Goal: Use online tool/utility: Utilize a website feature to perform a specific function

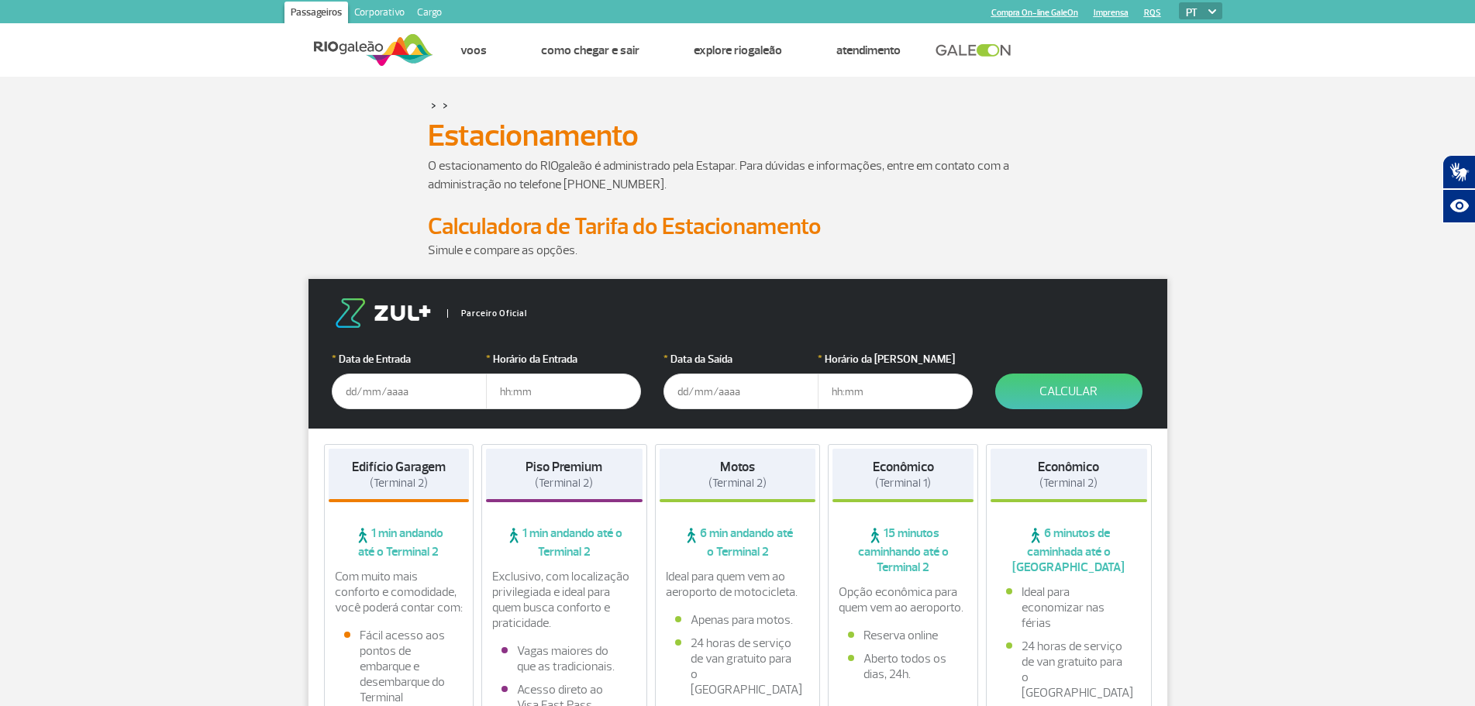
click at [366, 395] on input "text" at bounding box center [409, 392] width 155 height 36
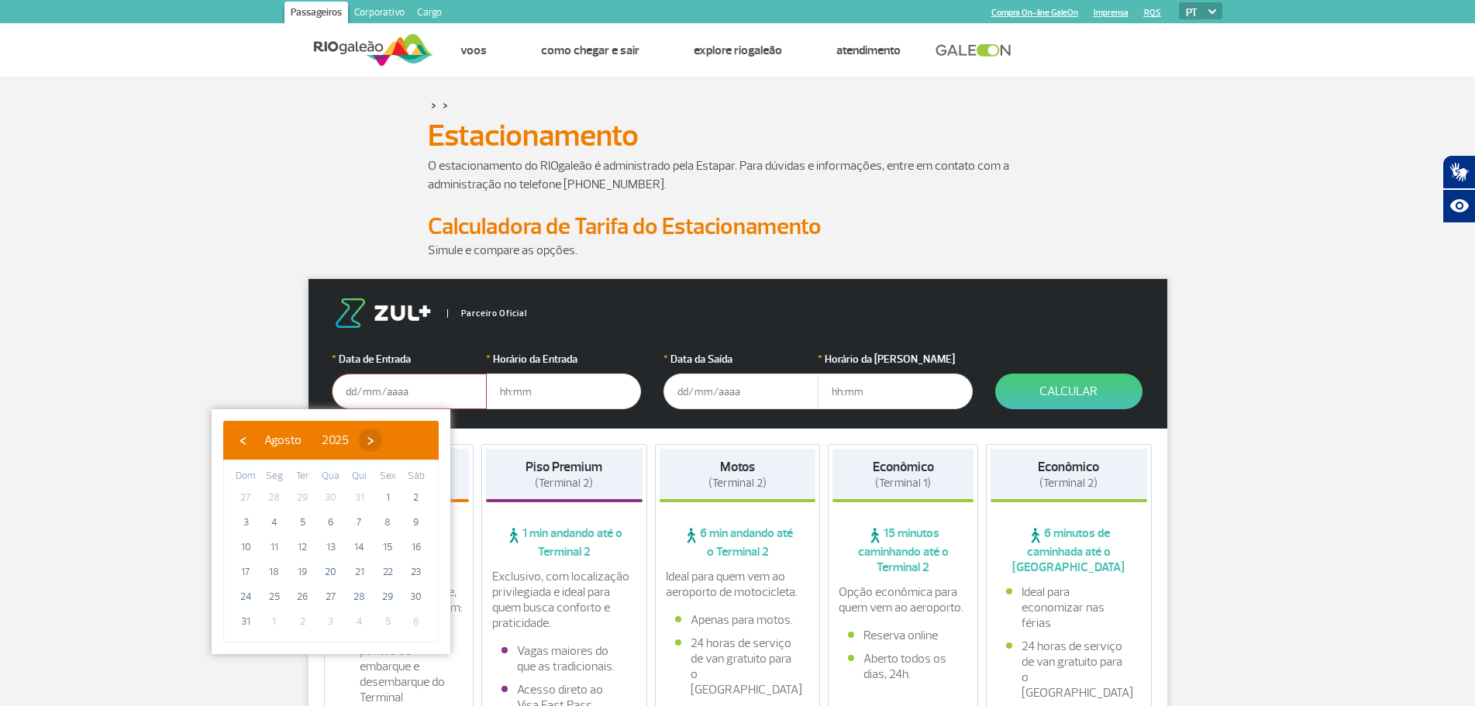
click at [382, 441] on span "›" at bounding box center [370, 440] width 23 height 23
click at [396, 441] on span "›" at bounding box center [384, 440] width 23 height 23
click at [370, 391] on input "text" at bounding box center [409, 392] width 155 height 36
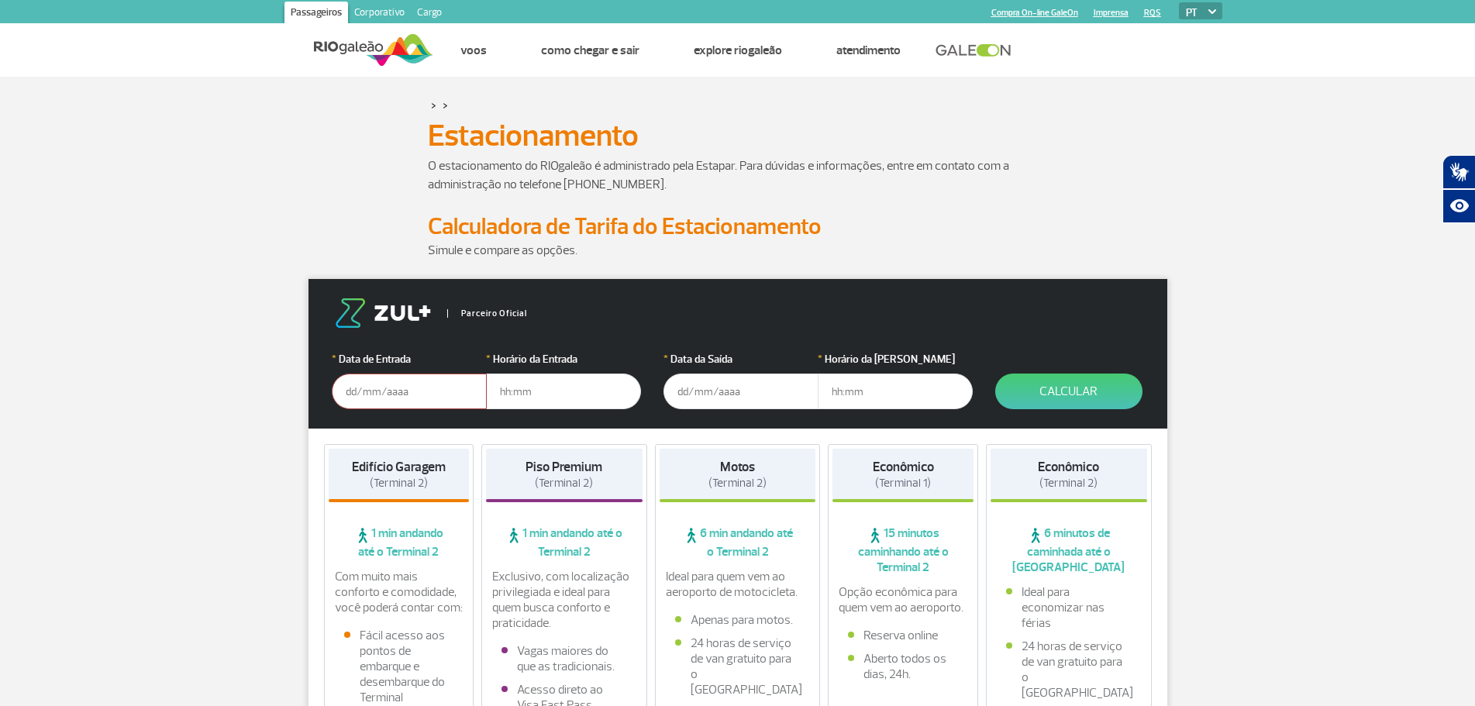
click at [363, 394] on input "text" at bounding box center [409, 392] width 155 height 36
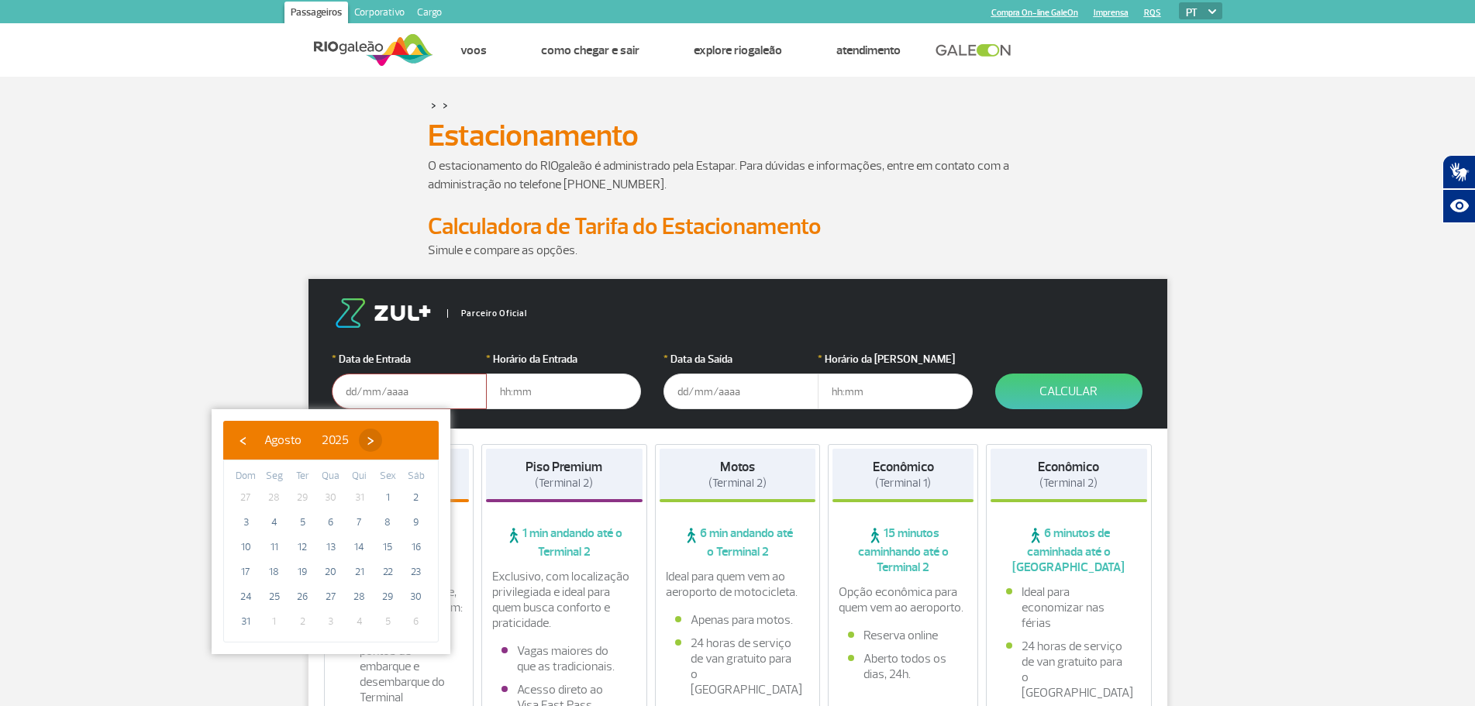
click at [382, 439] on span "›" at bounding box center [370, 440] width 23 height 23
click at [396, 439] on span "›" at bounding box center [384, 440] width 23 height 23
click at [389, 524] on span "10" at bounding box center [387, 522] width 25 height 25
type input "[DATE]"
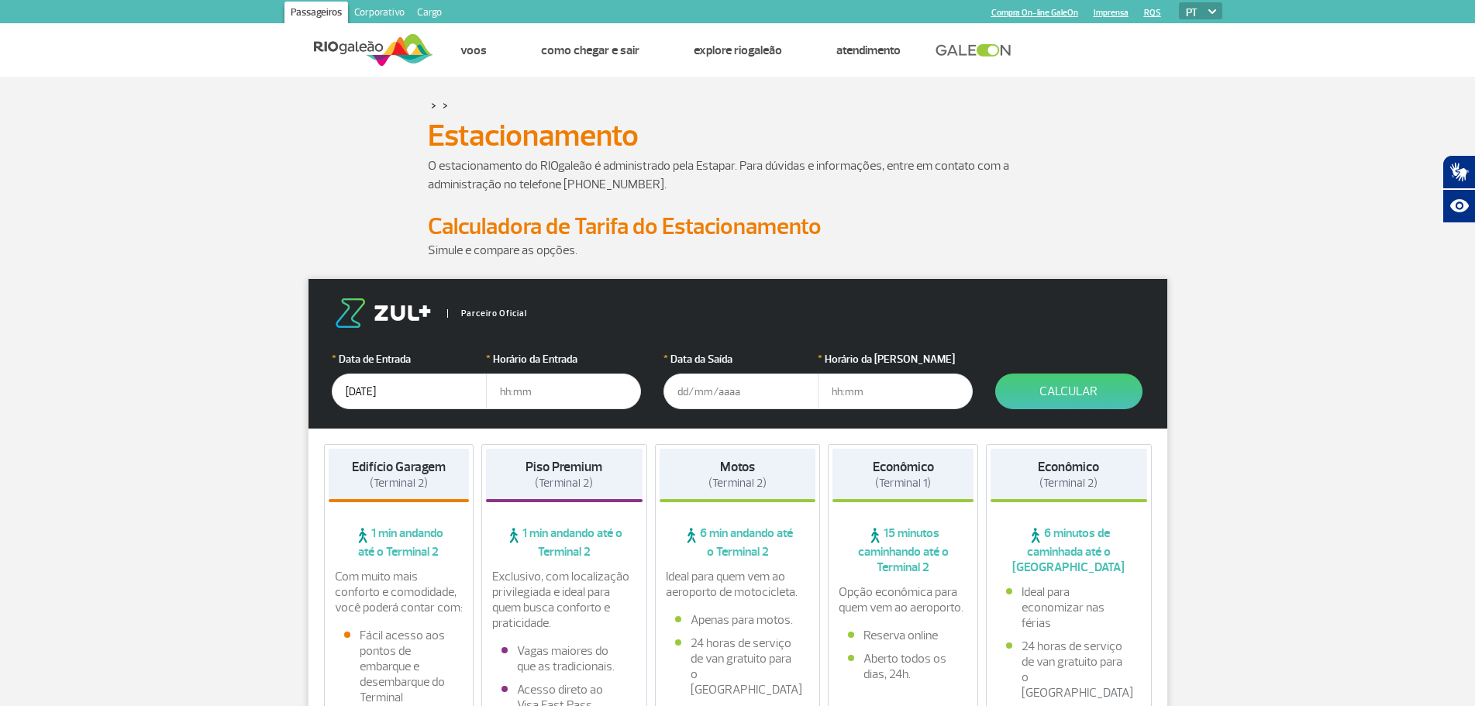
click at [528, 388] on input "text" at bounding box center [563, 392] width 155 height 36
type input "08:00"
click at [701, 400] on input "text" at bounding box center [740, 392] width 155 height 36
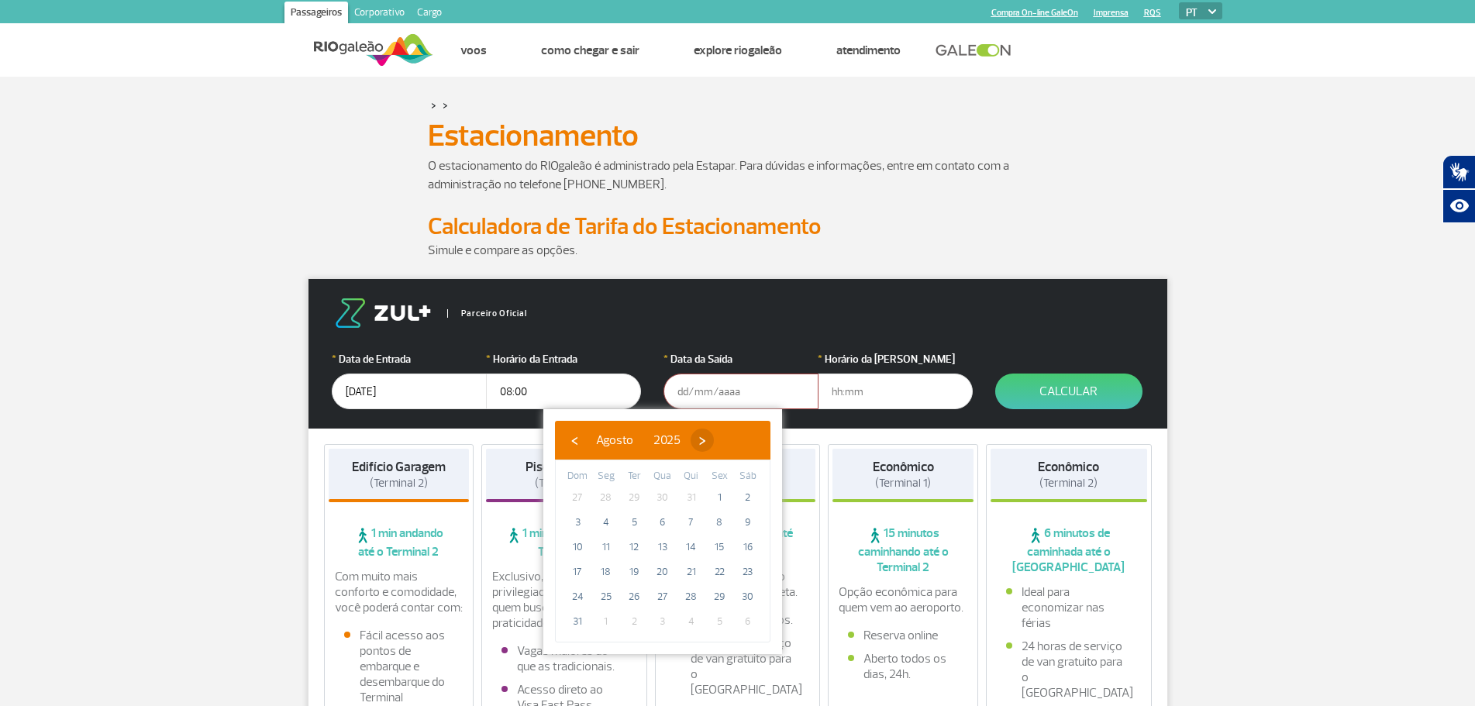
click at [714, 446] on span "›" at bounding box center [701, 440] width 23 height 23
click at [749, 546] on span "18" at bounding box center [747, 547] width 25 height 25
type input "[DATE]"
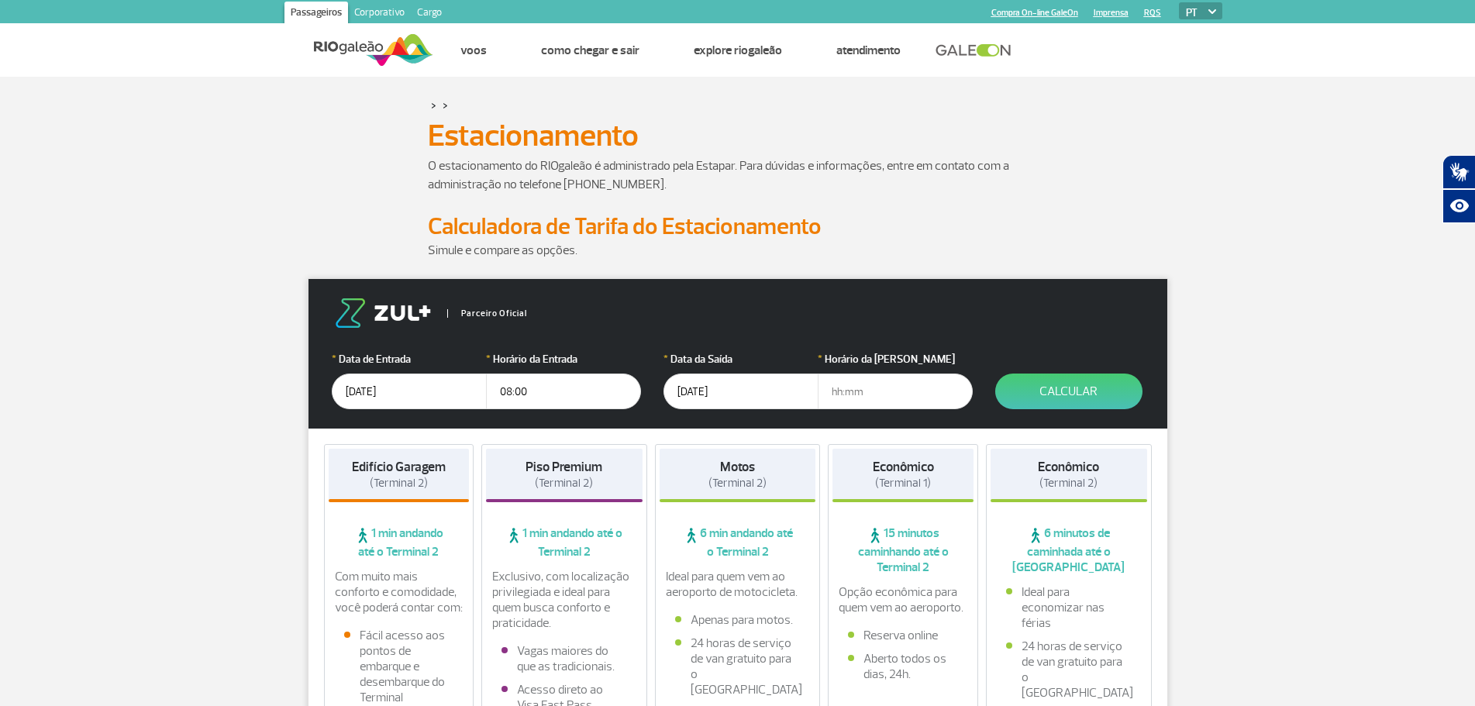
click at [850, 396] on input "text" at bounding box center [895, 392] width 155 height 36
type input "08:00"
click at [1046, 384] on button "Calcular" at bounding box center [1068, 392] width 147 height 36
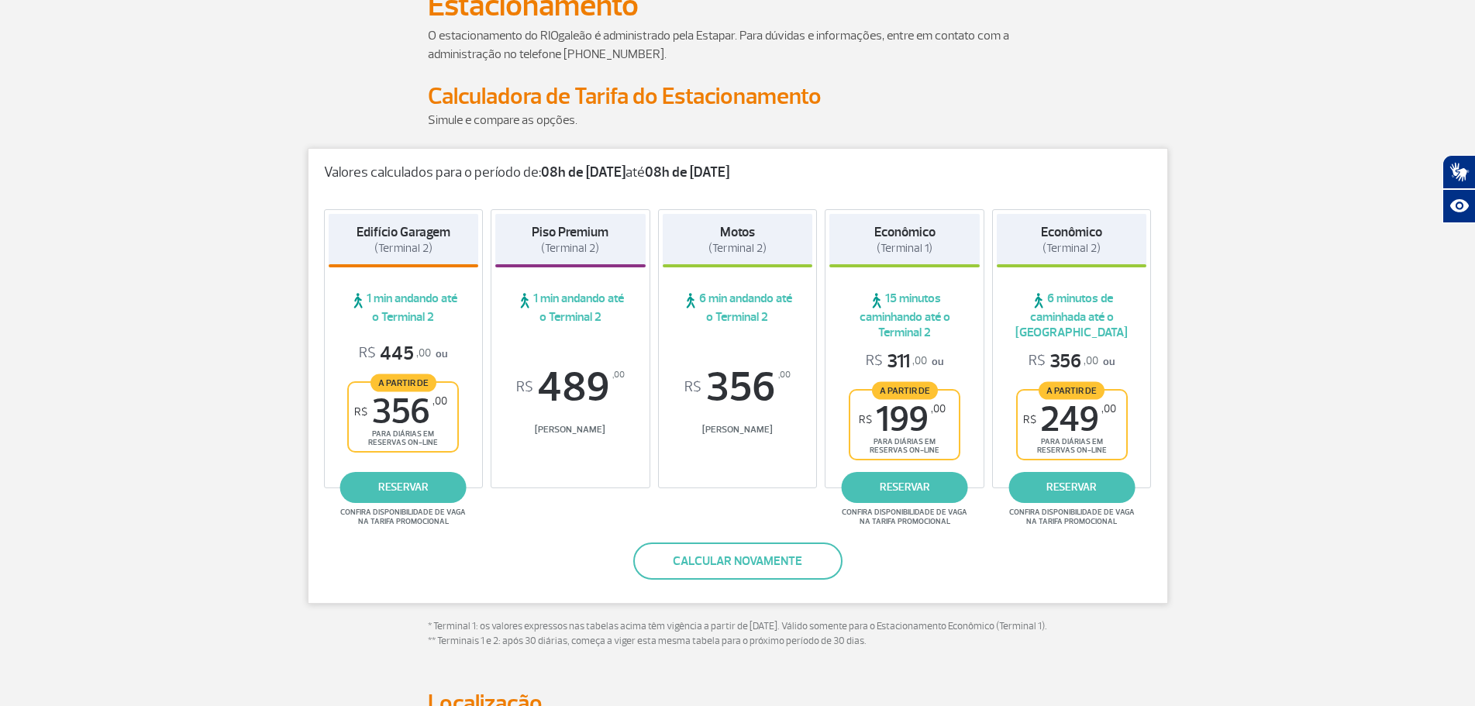
scroll to position [155, 0]
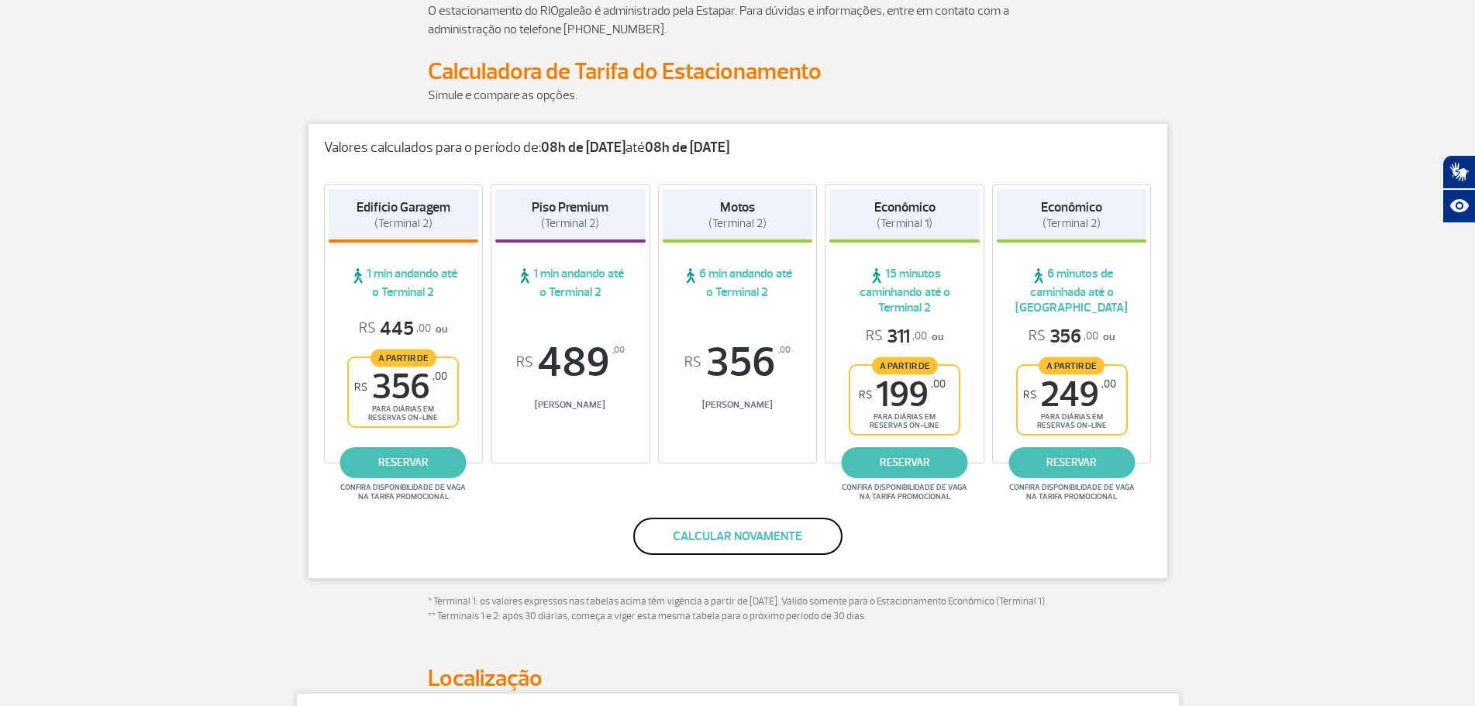
click at [673, 540] on button "Calcular novamente" at bounding box center [737, 536] width 209 height 37
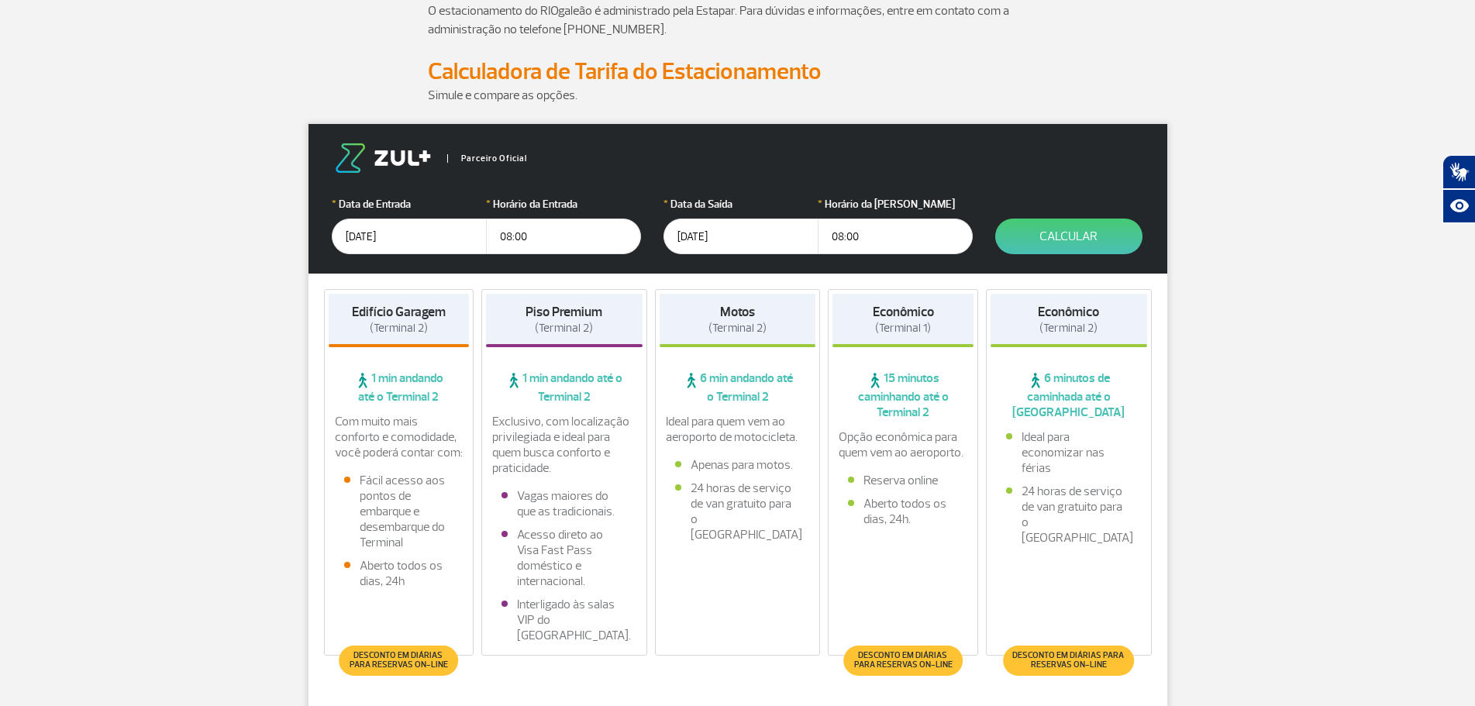
click at [510, 237] on input "08:00" at bounding box center [563, 237] width 155 height 36
type input "07:00"
click at [842, 238] on input "08:00" at bounding box center [895, 237] width 155 height 36
type input "07:00"
click at [1052, 241] on button "Calcular" at bounding box center [1068, 237] width 147 height 36
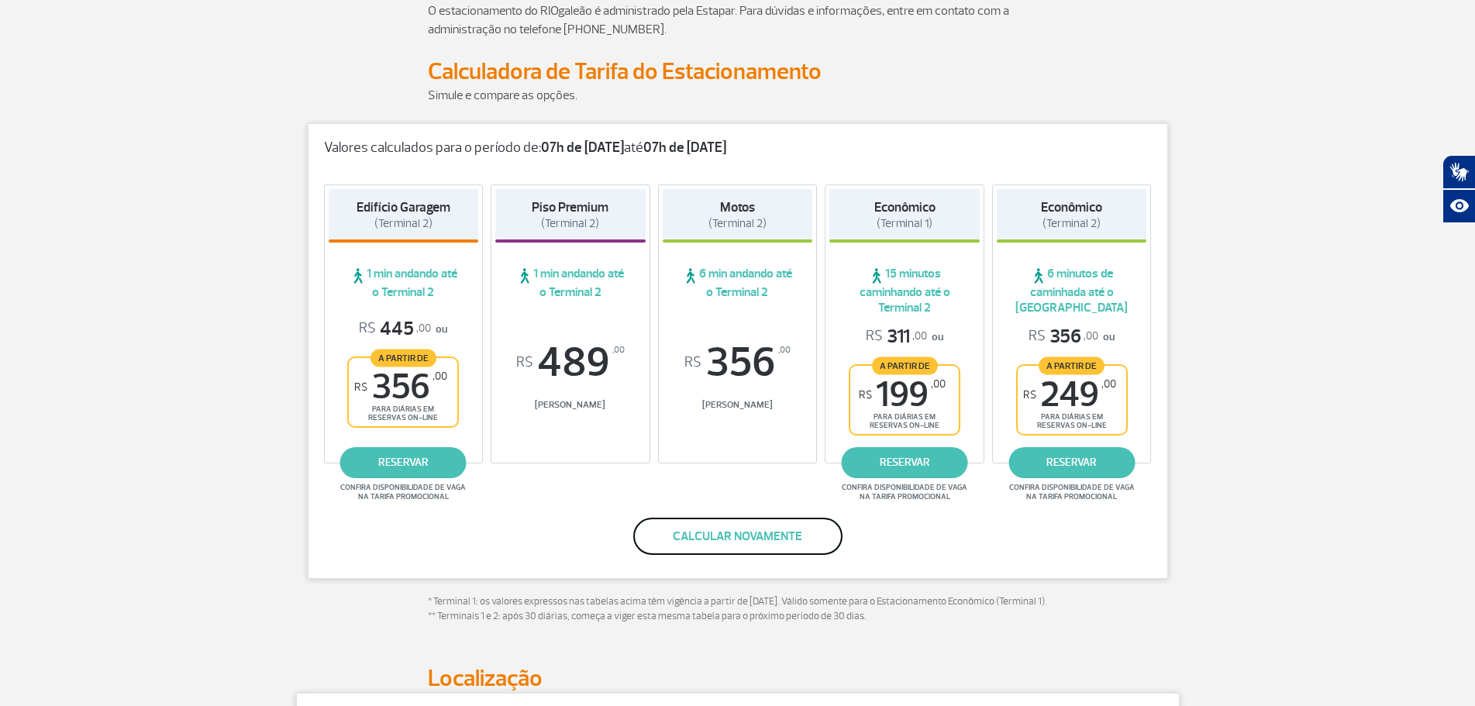
click at [716, 539] on button "Calcular novamente" at bounding box center [737, 536] width 209 height 37
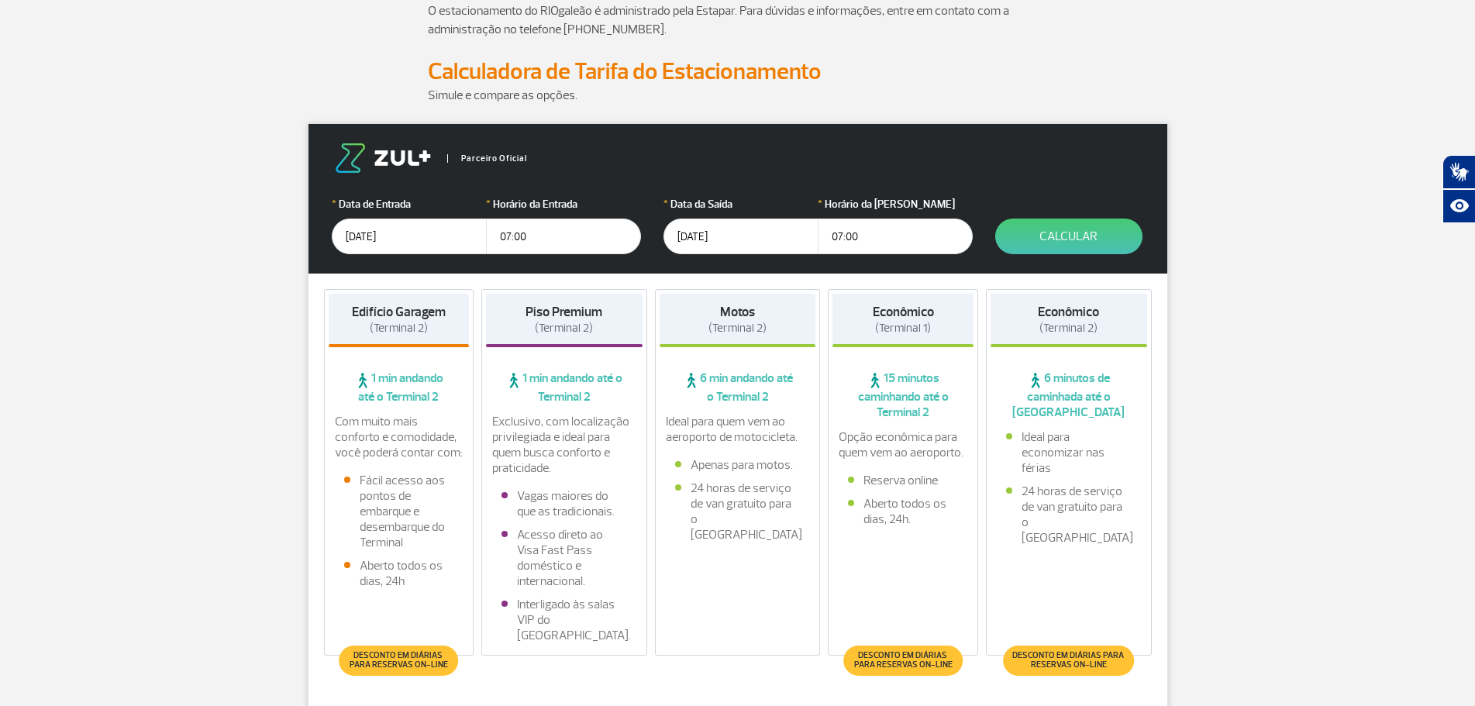
click at [508, 236] on input "07:00" at bounding box center [563, 237] width 155 height 36
type input "08:00"
click at [1065, 243] on button "Calcular" at bounding box center [1068, 237] width 147 height 36
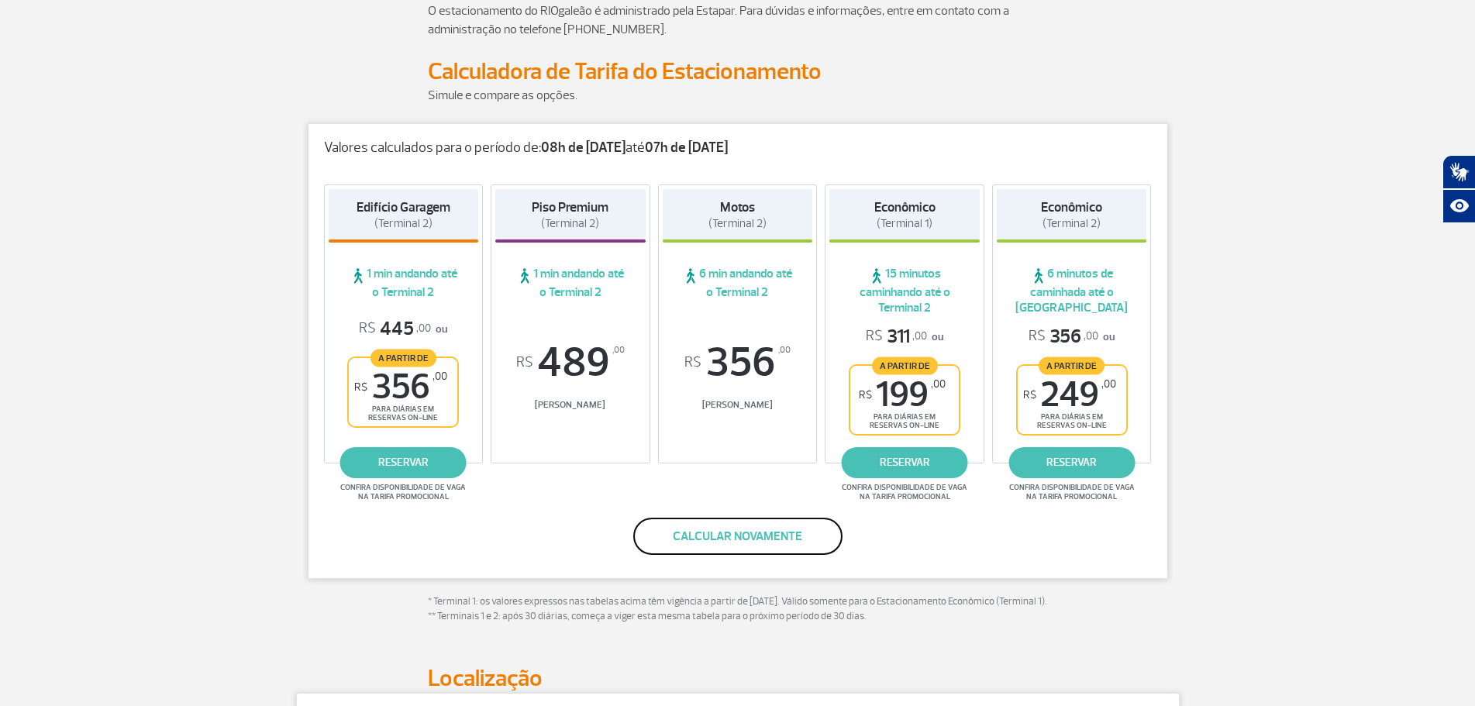
click at [675, 531] on button "Calcular novamente" at bounding box center [737, 536] width 209 height 37
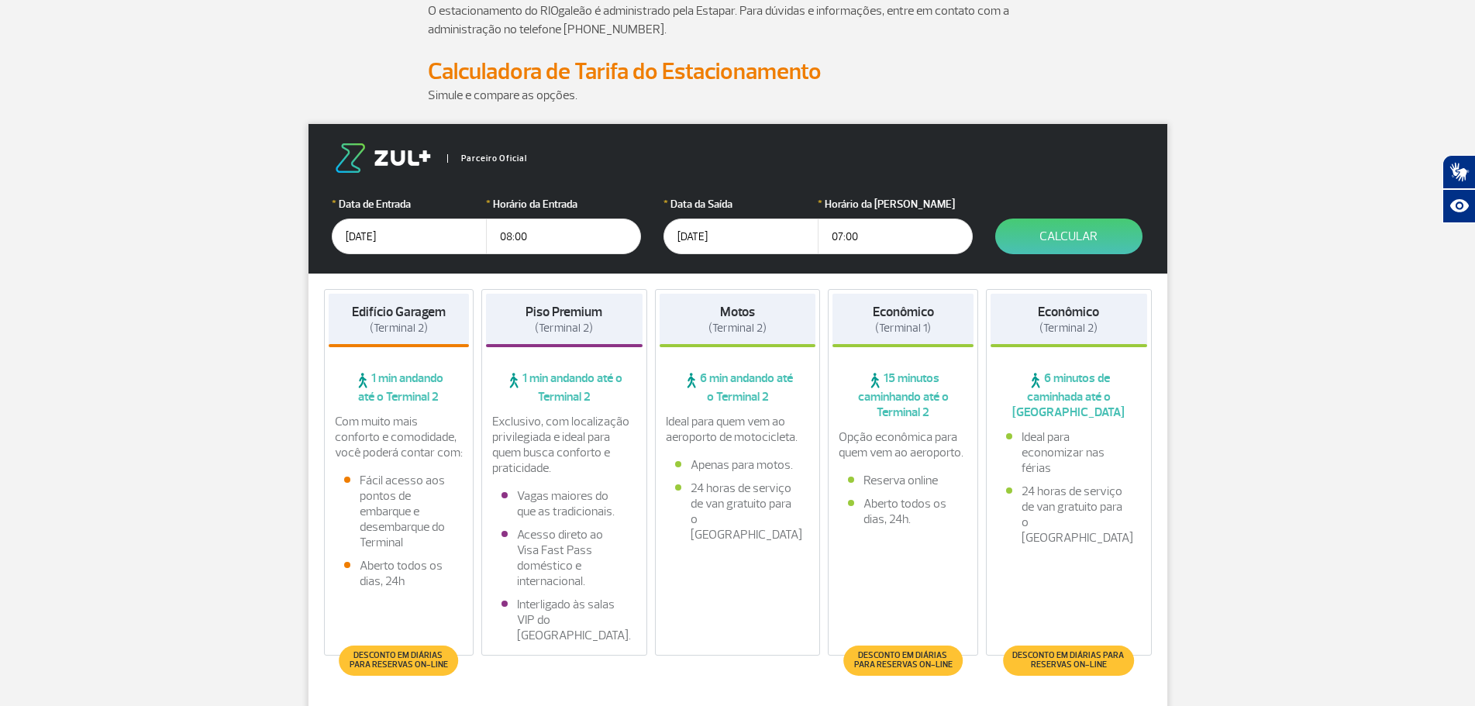
click at [511, 239] on input "08:00" at bounding box center [563, 237] width 155 height 36
type input "07:00"
click at [842, 237] on input "07:00" at bounding box center [895, 237] width 155 height 36
type input "08:00"
click at [1079, 239] on button "Calcular" at bounding box center [1068, 237] width 147 height 36
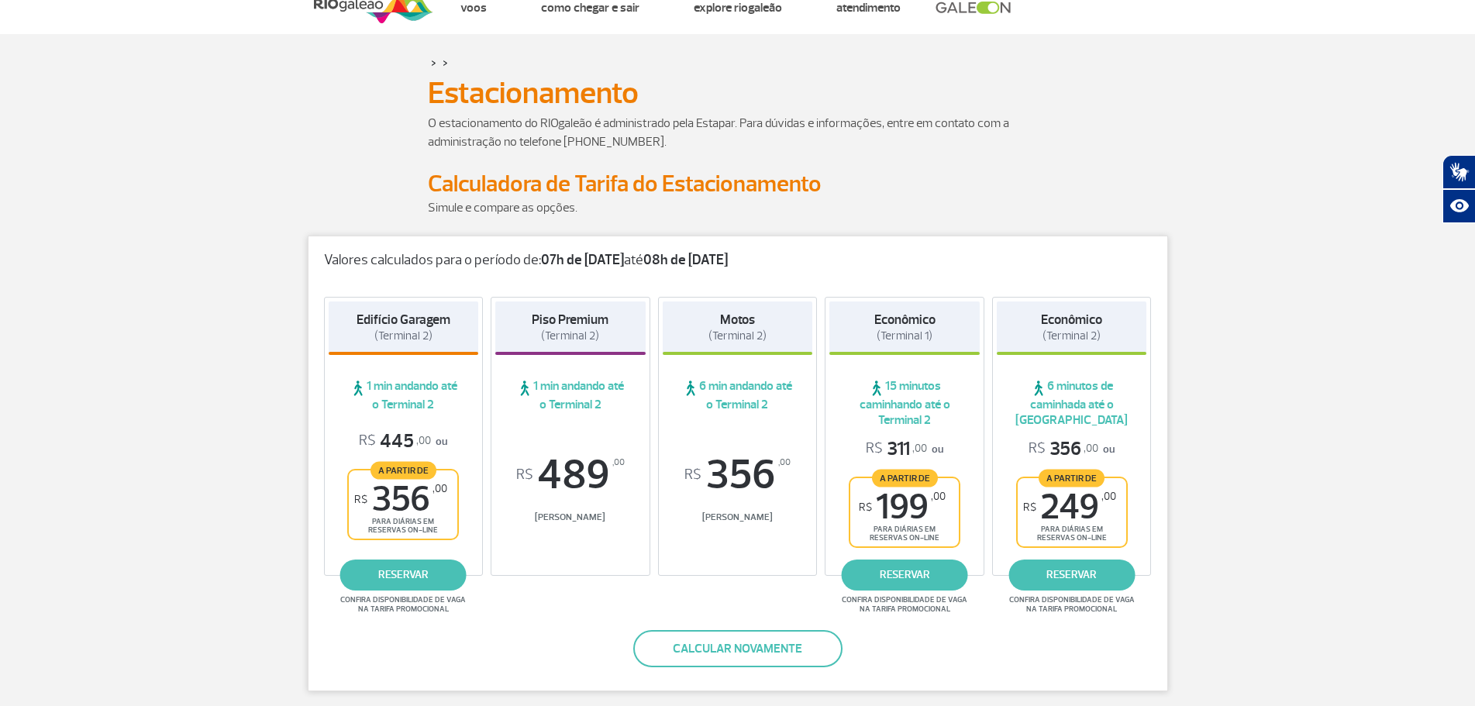
scroll to position [0, 0]
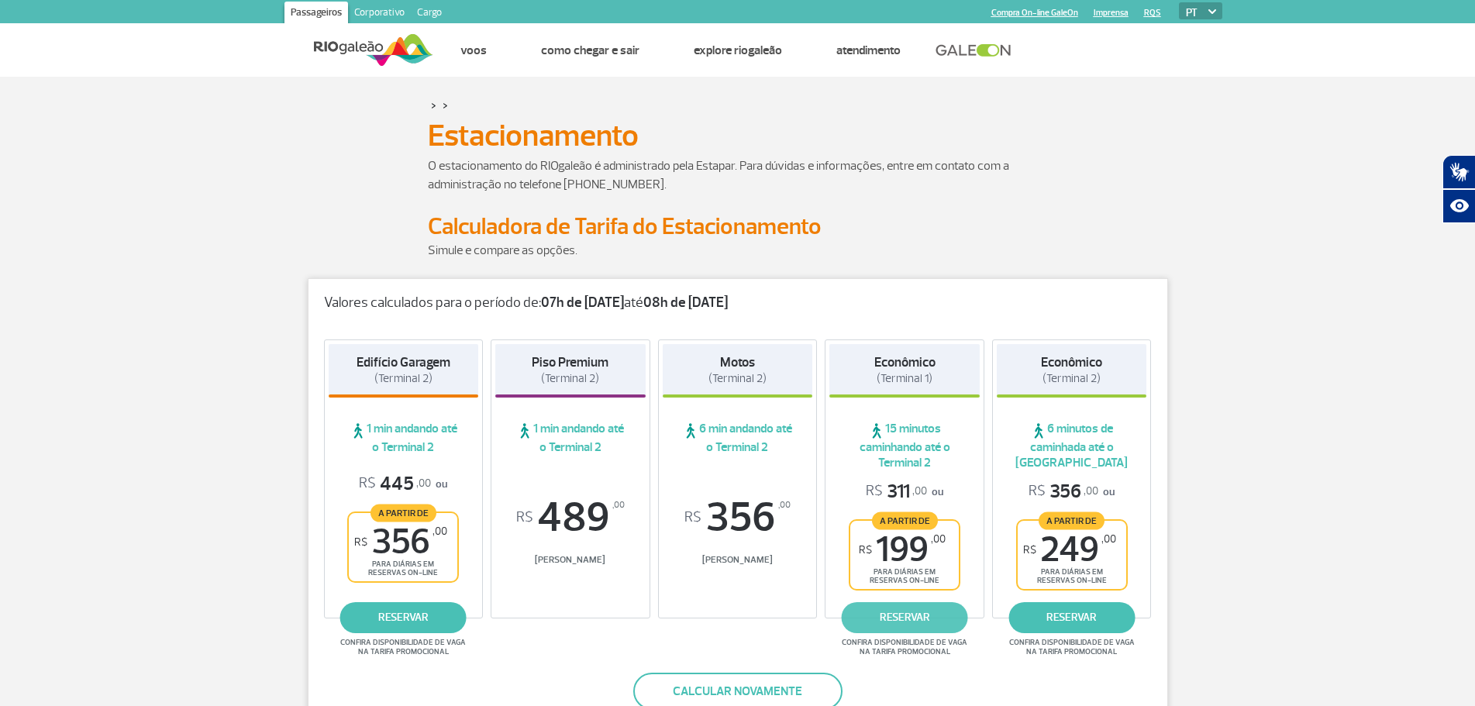
click at [899, 615] on link "reservar" at bounding box center [905, 617] width 126 height 31
